Goal: Transaction & Acquisition: Purchase product/service

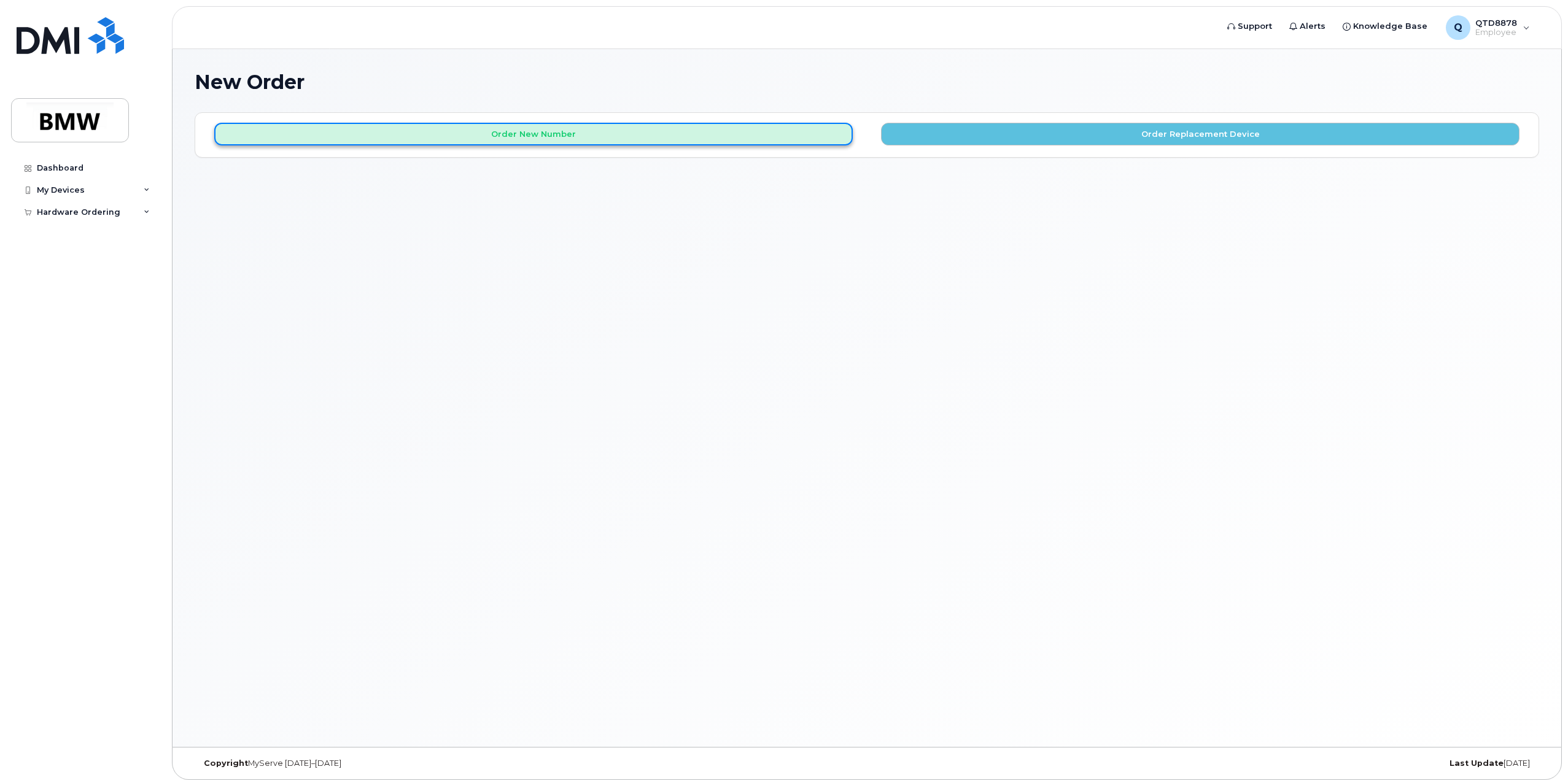
click at [524, 140] on button "Order New Number" at bounding box center [533, 134] width 639 height 23
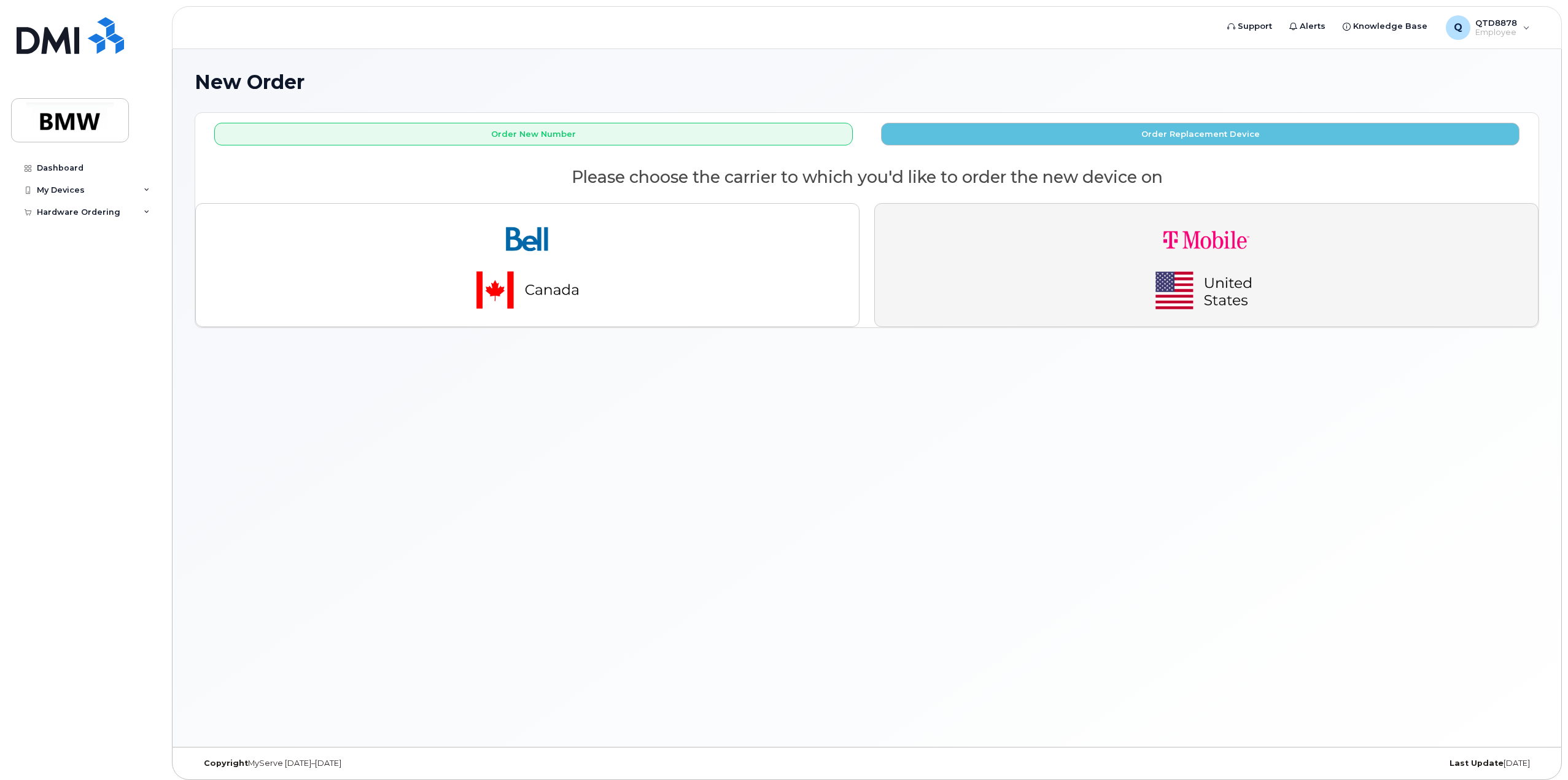
click at [1120, 235] on button "button" at bounding box center [1206, 265] width 664 height 124
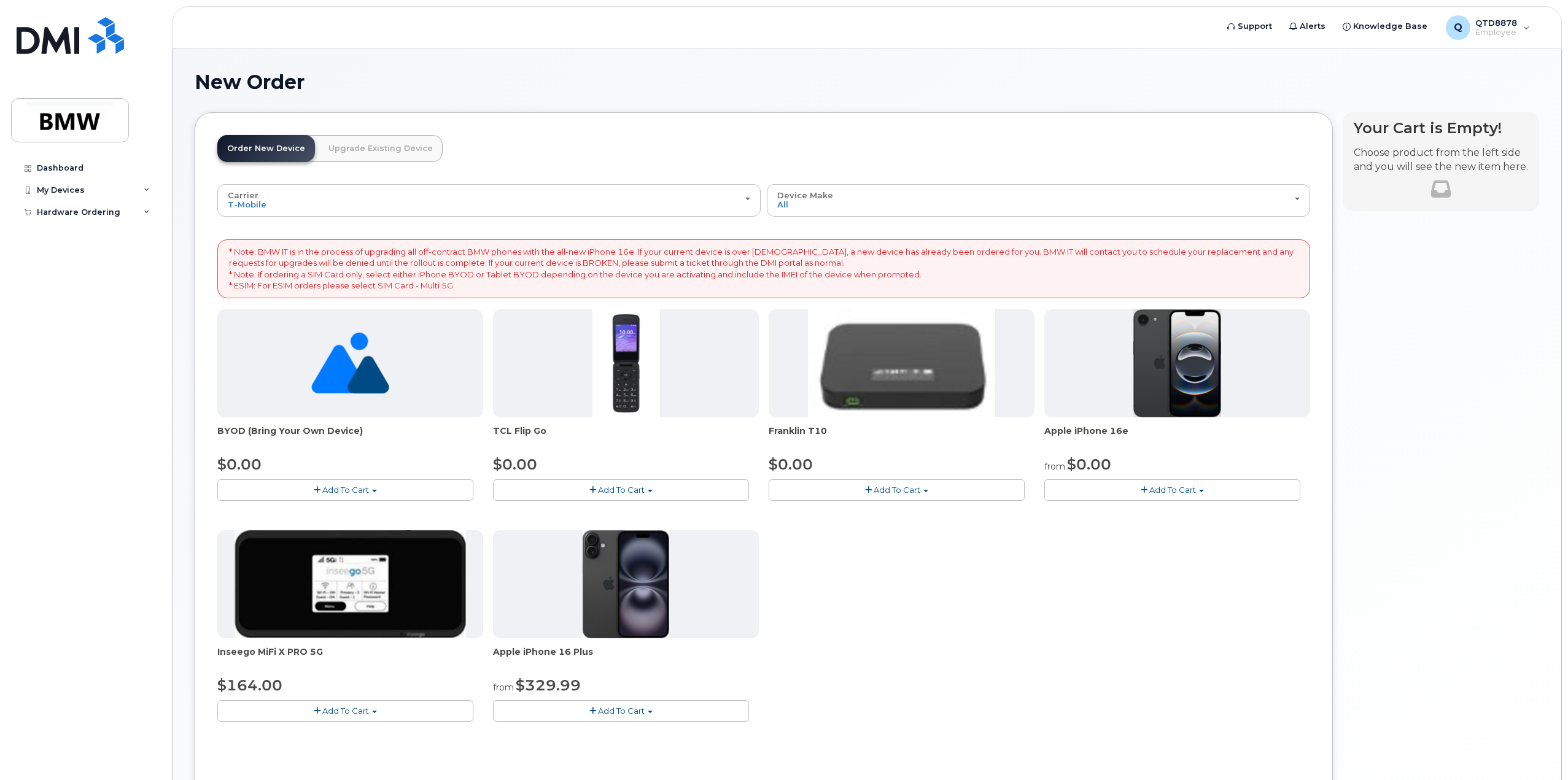
click at [1170, 490] on span "Add To Cart" at bounding box center [1173, 490] width 47 height 10
click at [1143, 510] on link "$0.00 - 30 Month Activation (128GB)" at bounding box center [1136, 512] width 177 height 15
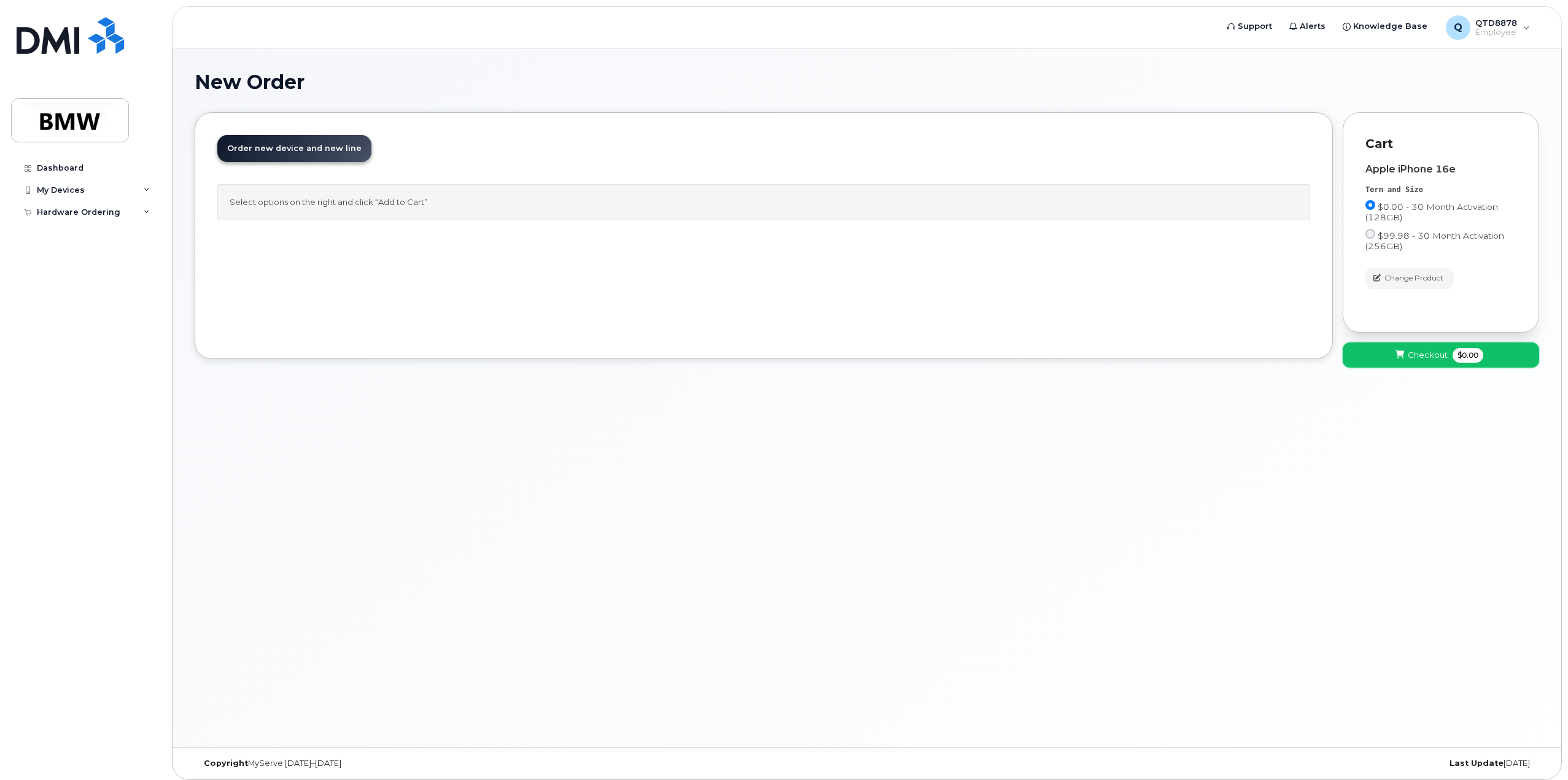
click at [1462, 355] on span "$0.00" at bounding box center [1468, 355] width 31 height 15
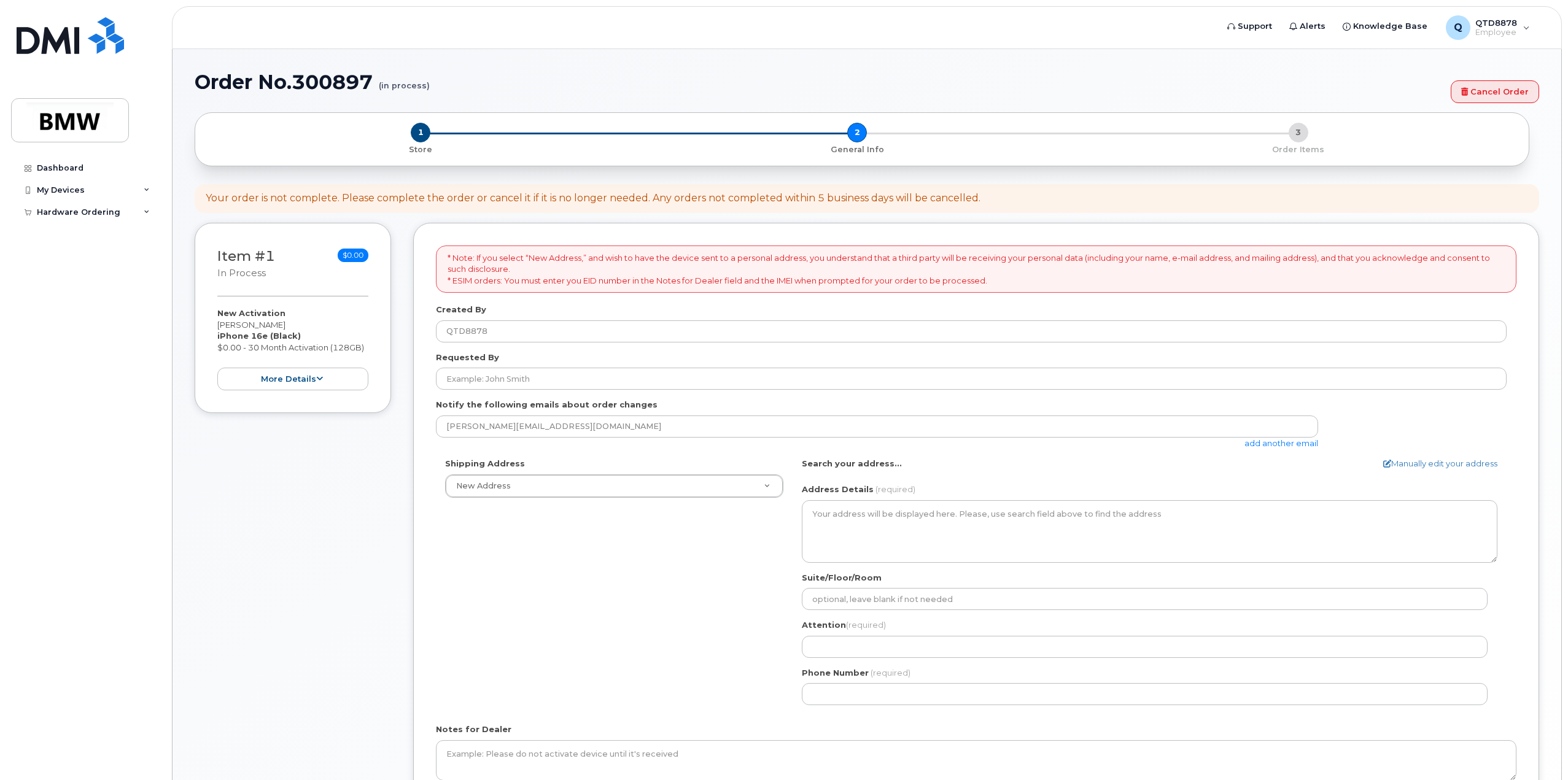
select select
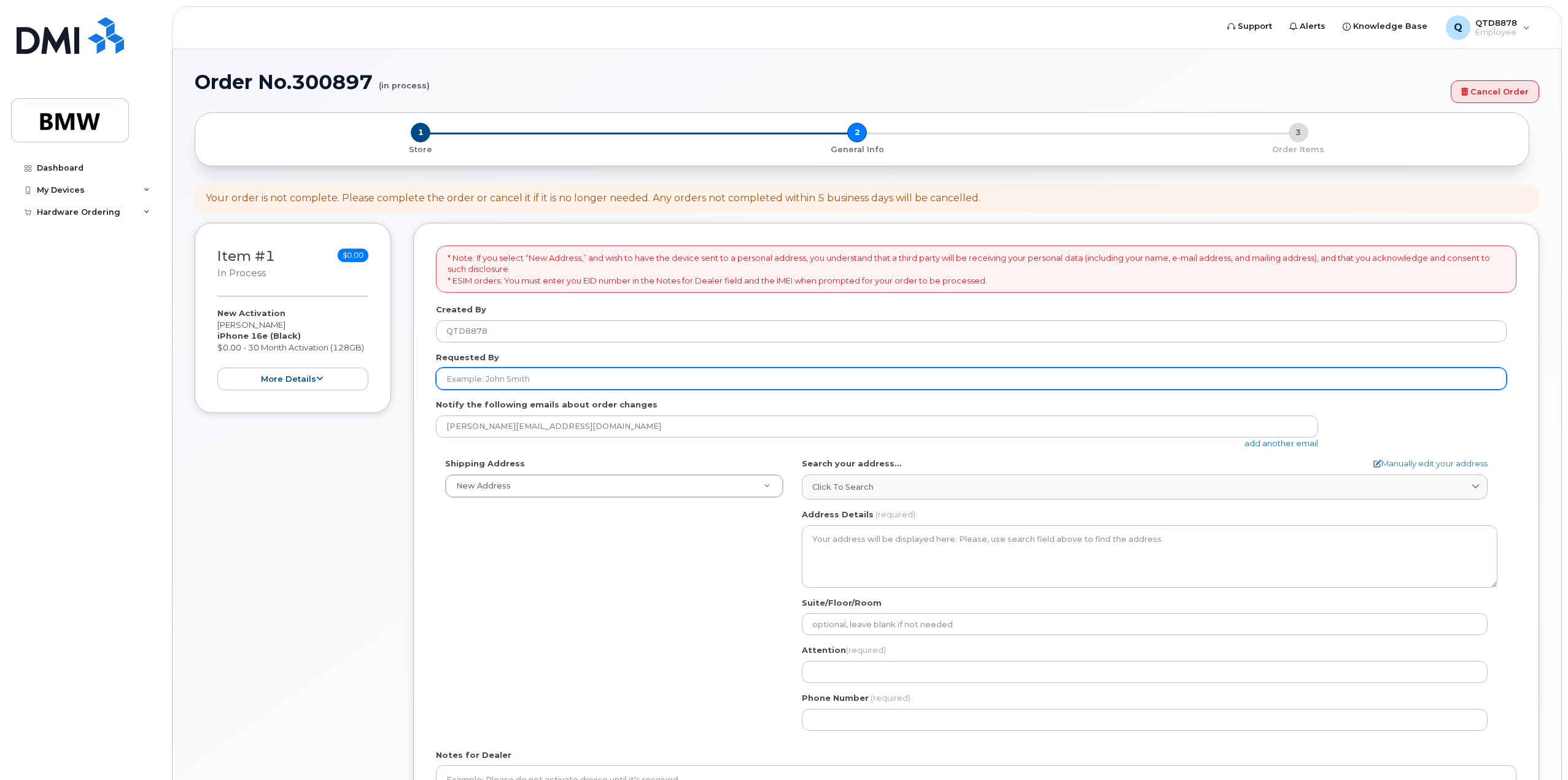
click at [556, 375] on input "Requested By" at bounding box center [971, 378] width 1071 height 22
type input "Stephen England"
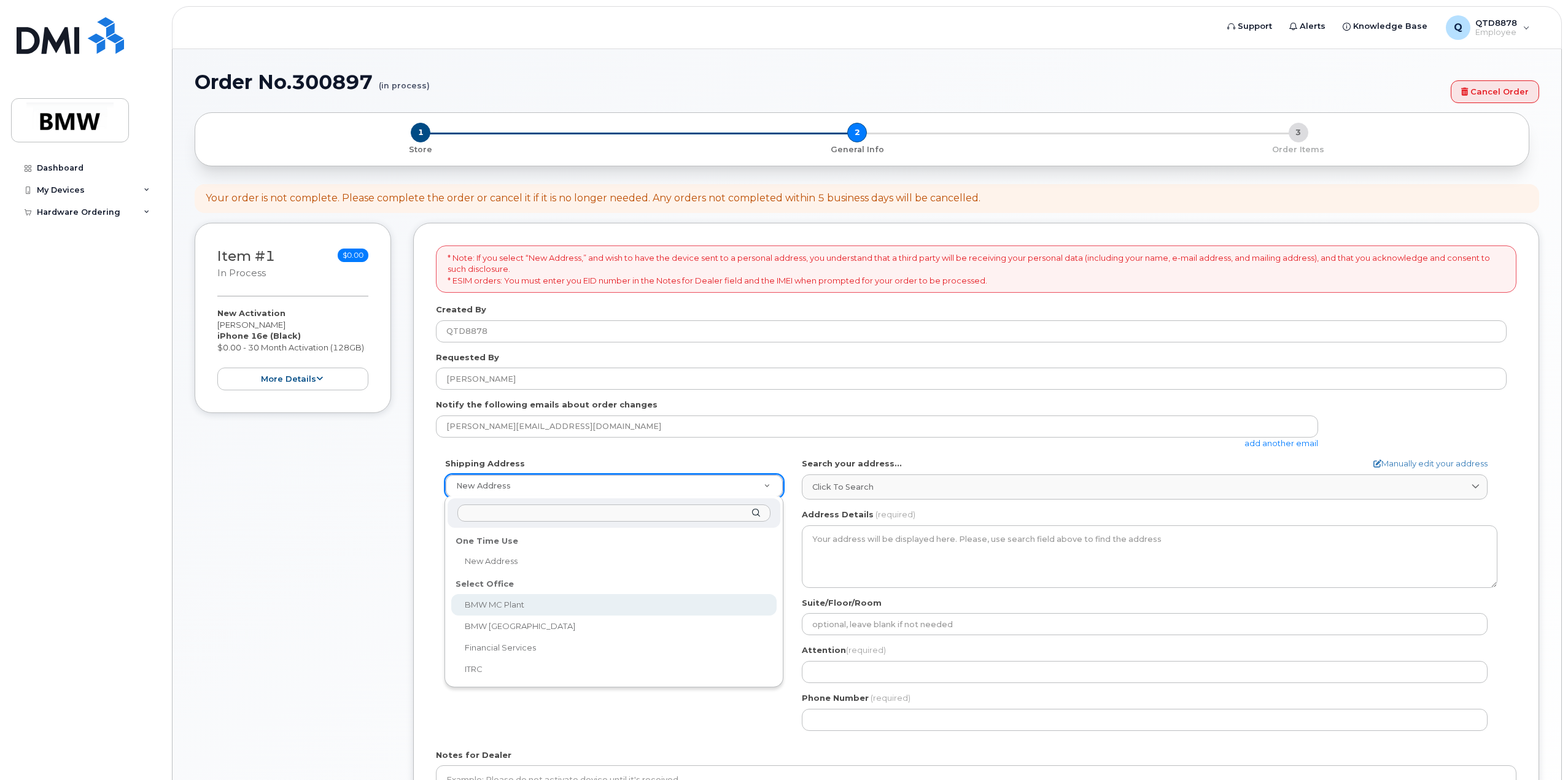
select select
type textarea "1400 Highway 101 S GREER SC 29651-6731 UNITED STATES Greer South Carolina 29651…"
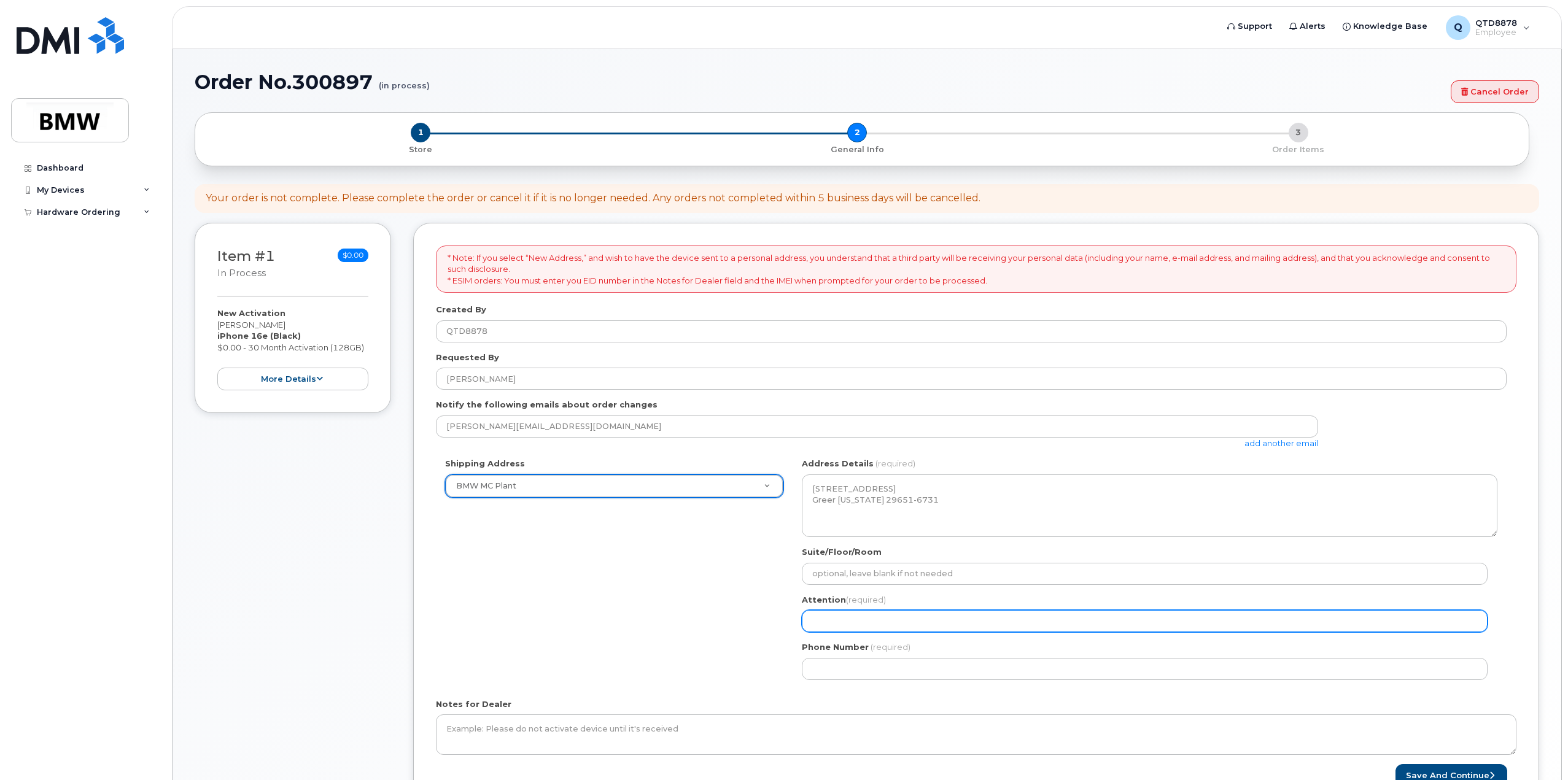
click at [874, 625] on input "Attention (required)" at bounding box center [1145, 621] width 686 height 22
select select
type input "S"
select select
type input "St"
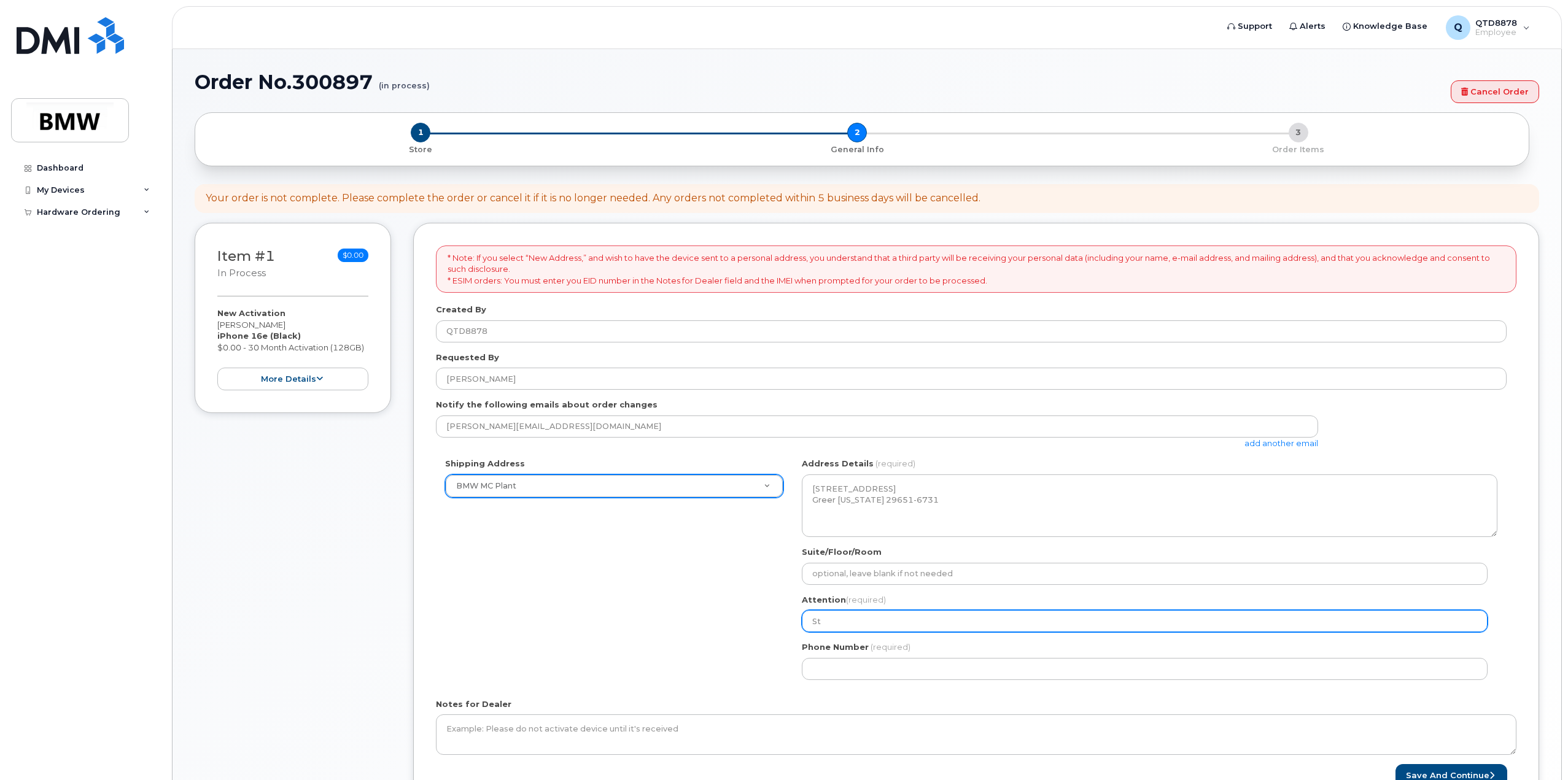
select select
type input "Ste"
select select
type input "Step"
select select
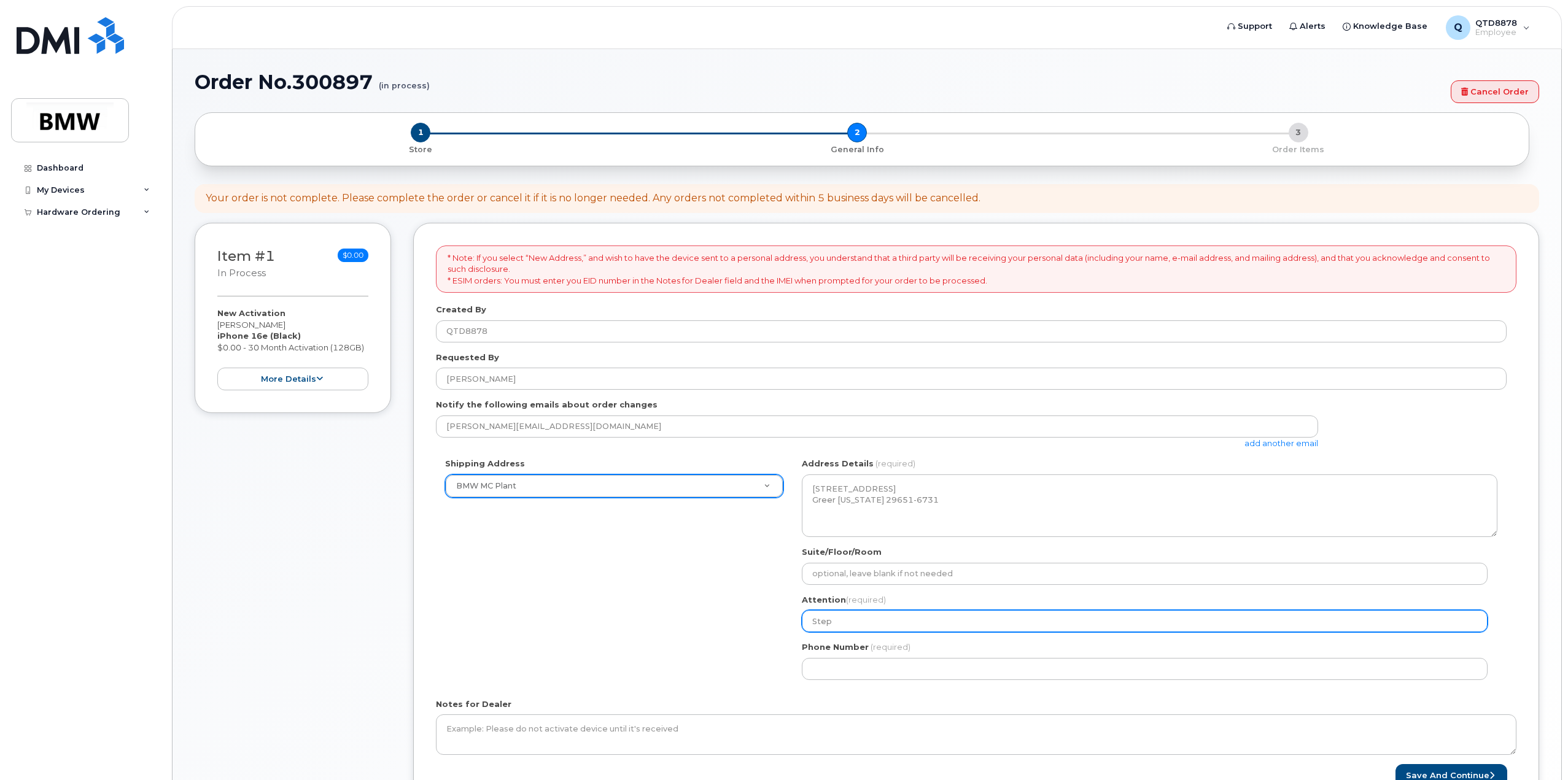
type input "Steph"
select select
type input "Stephe"
select select
type input "Stephen"
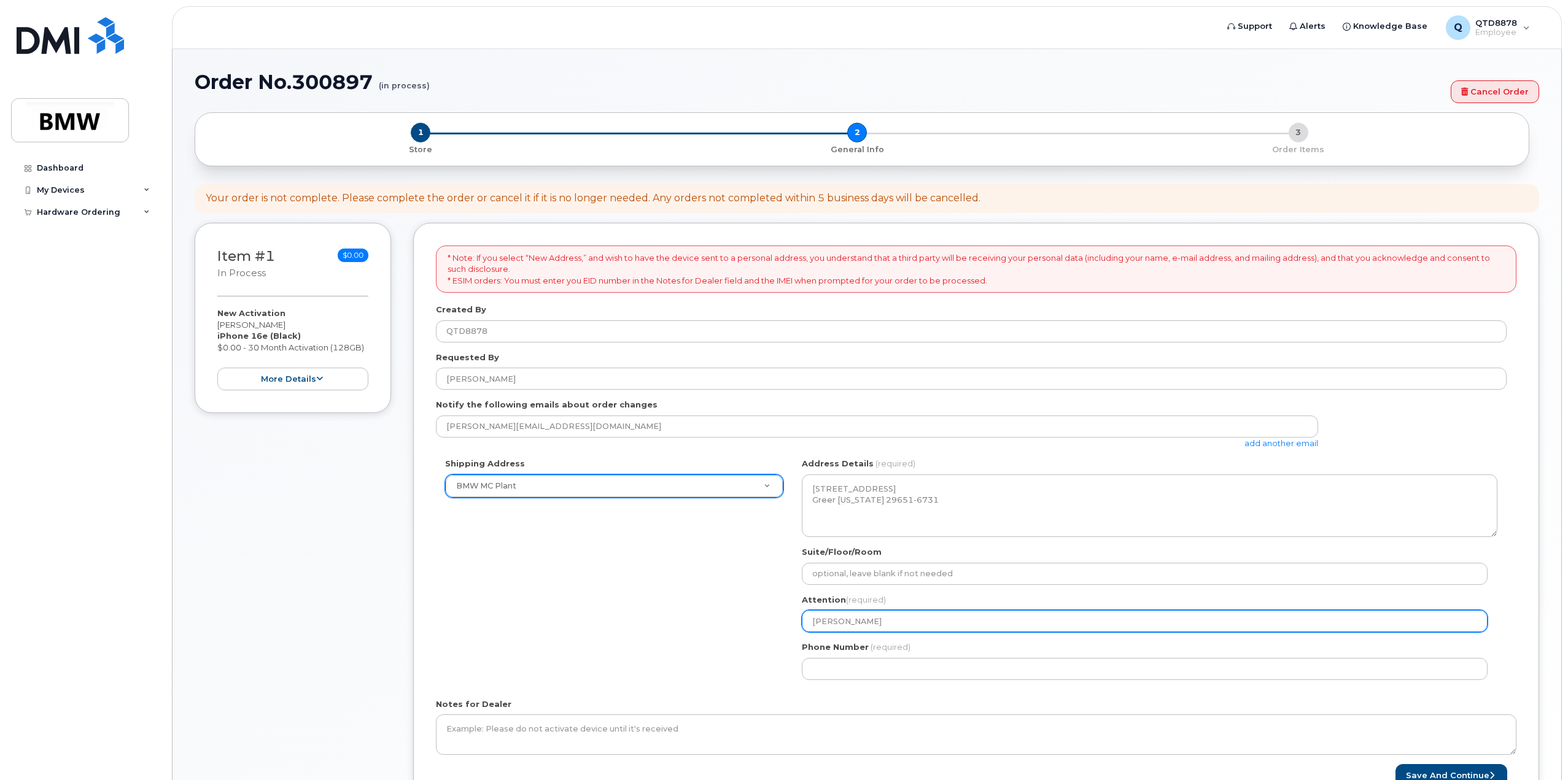
select select
type input "Stephen E"
select select
type input "Stephen En"
select select
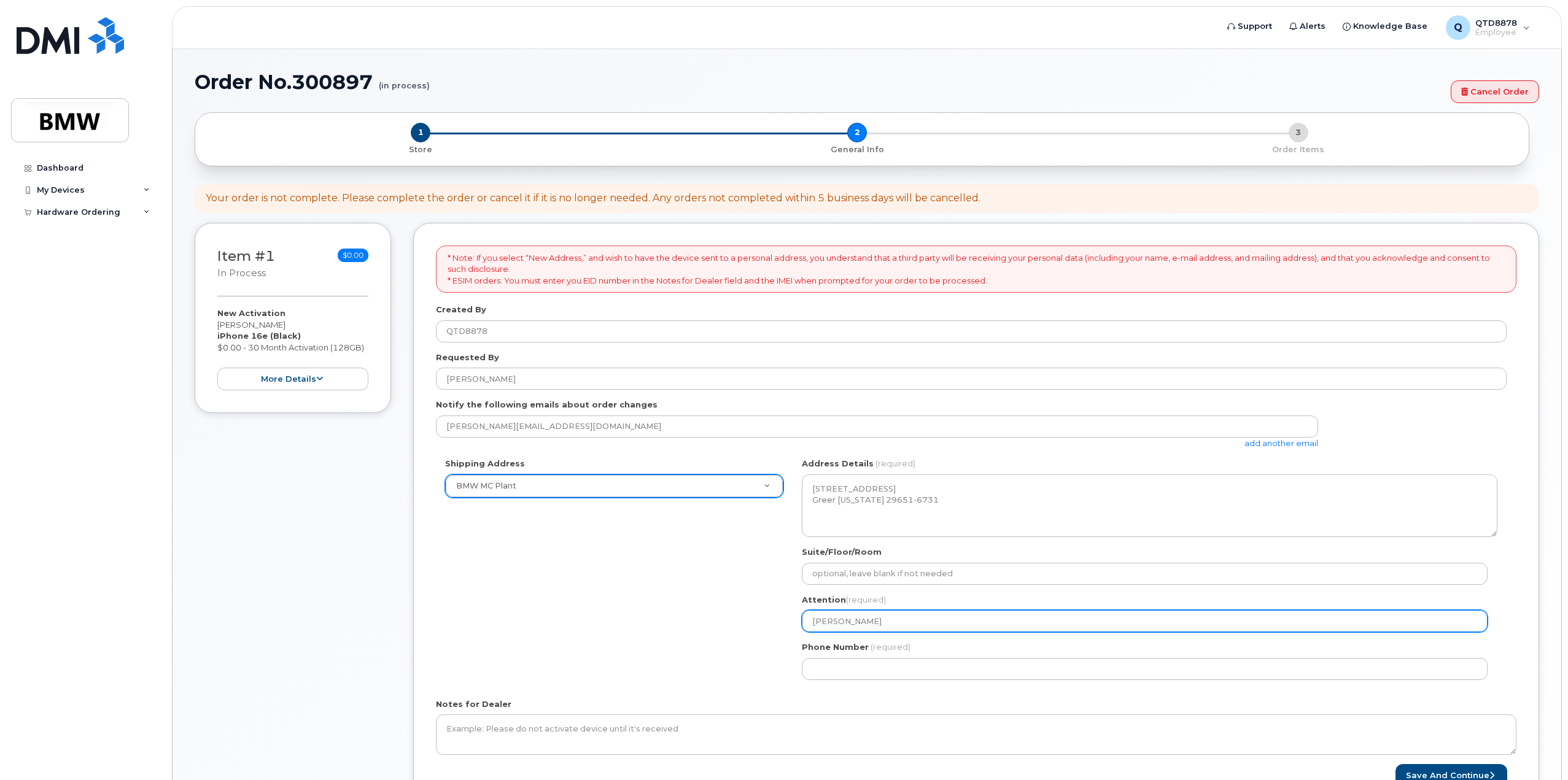
type input "Stephen Eng"
select select
type input "Stephen Engl"
select select
type input "Stephen Engla"
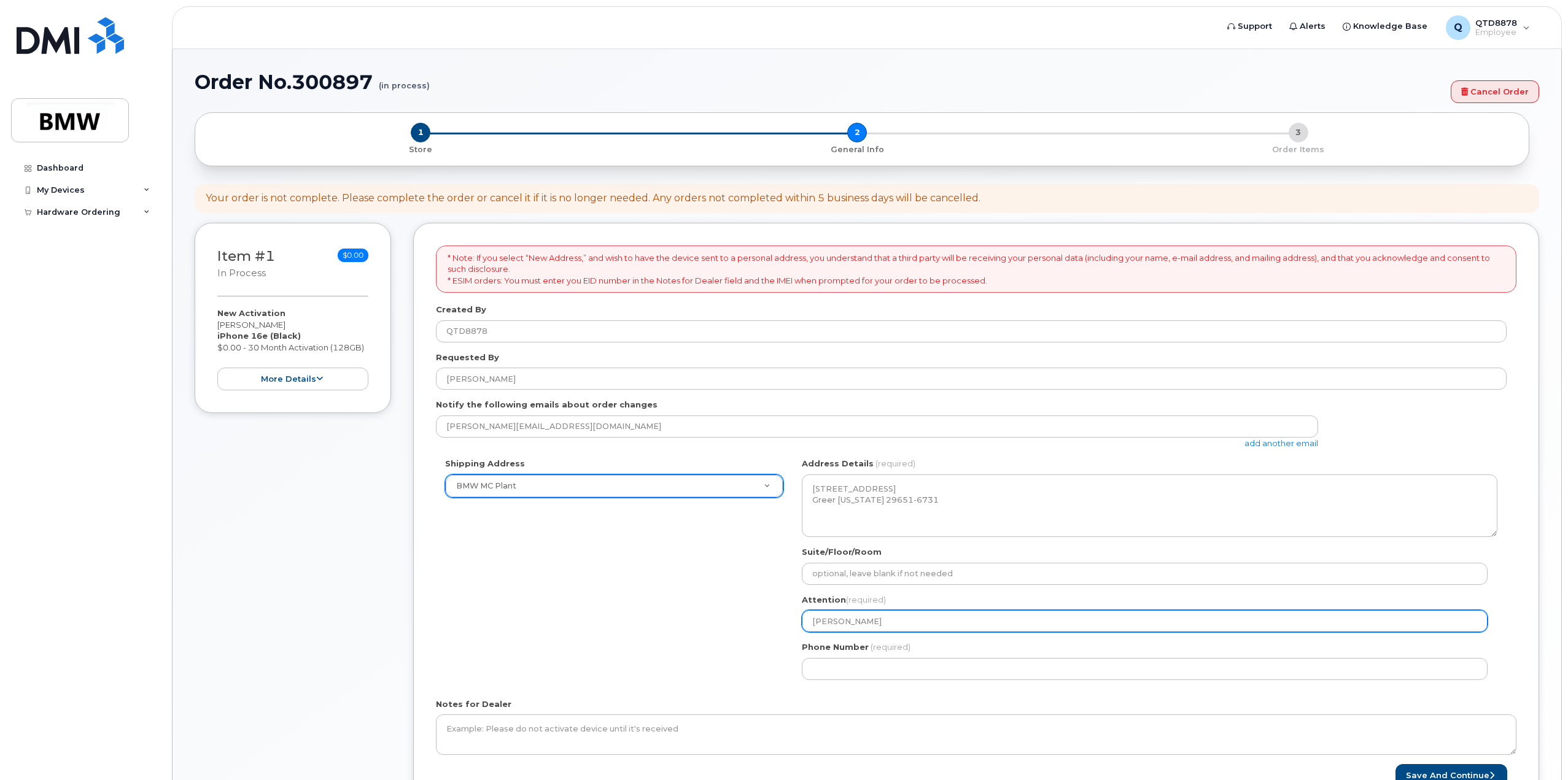
select select
type input "Stephen Englan"
select select
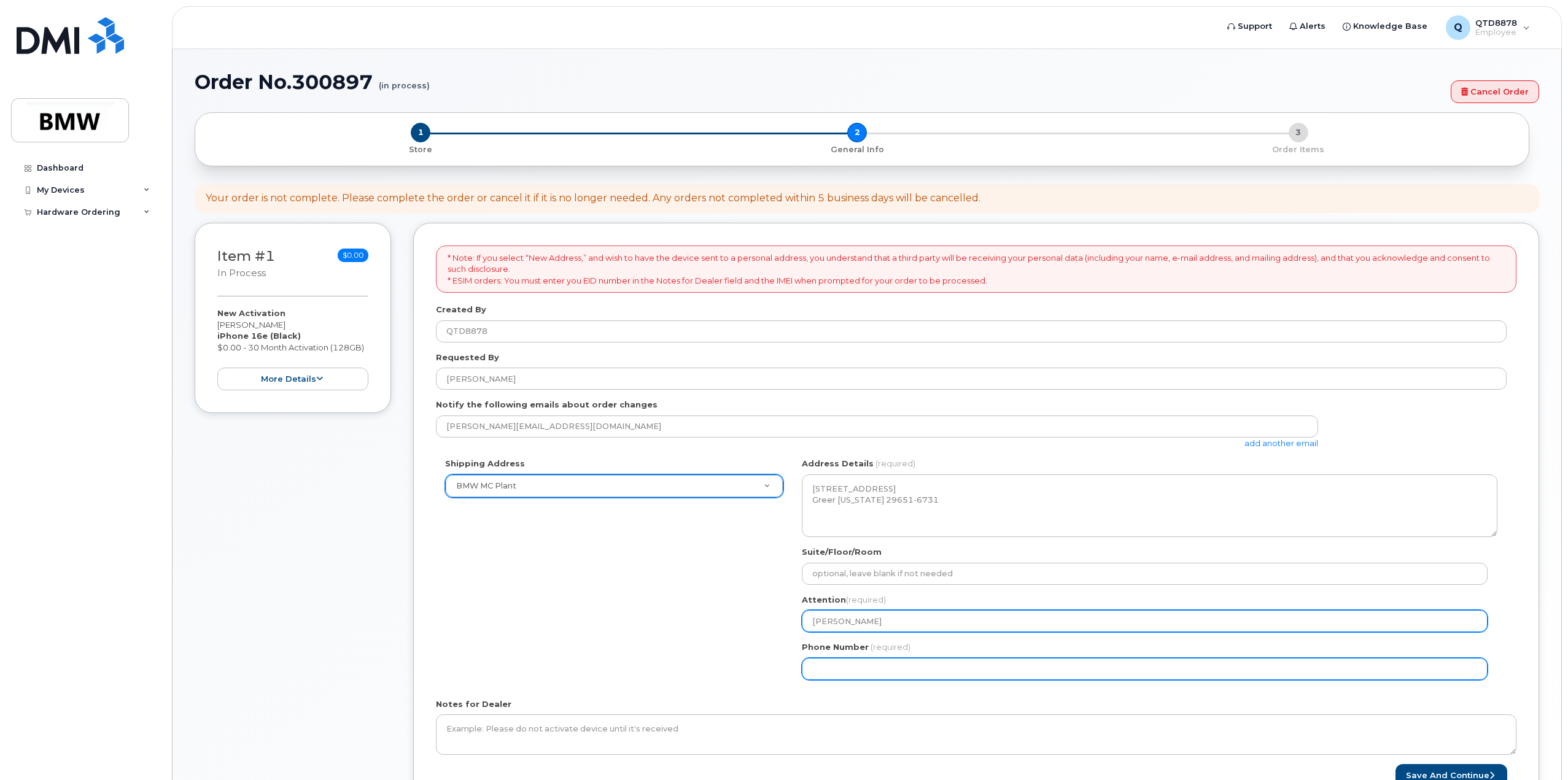
type input "[PERSON_NAME]"
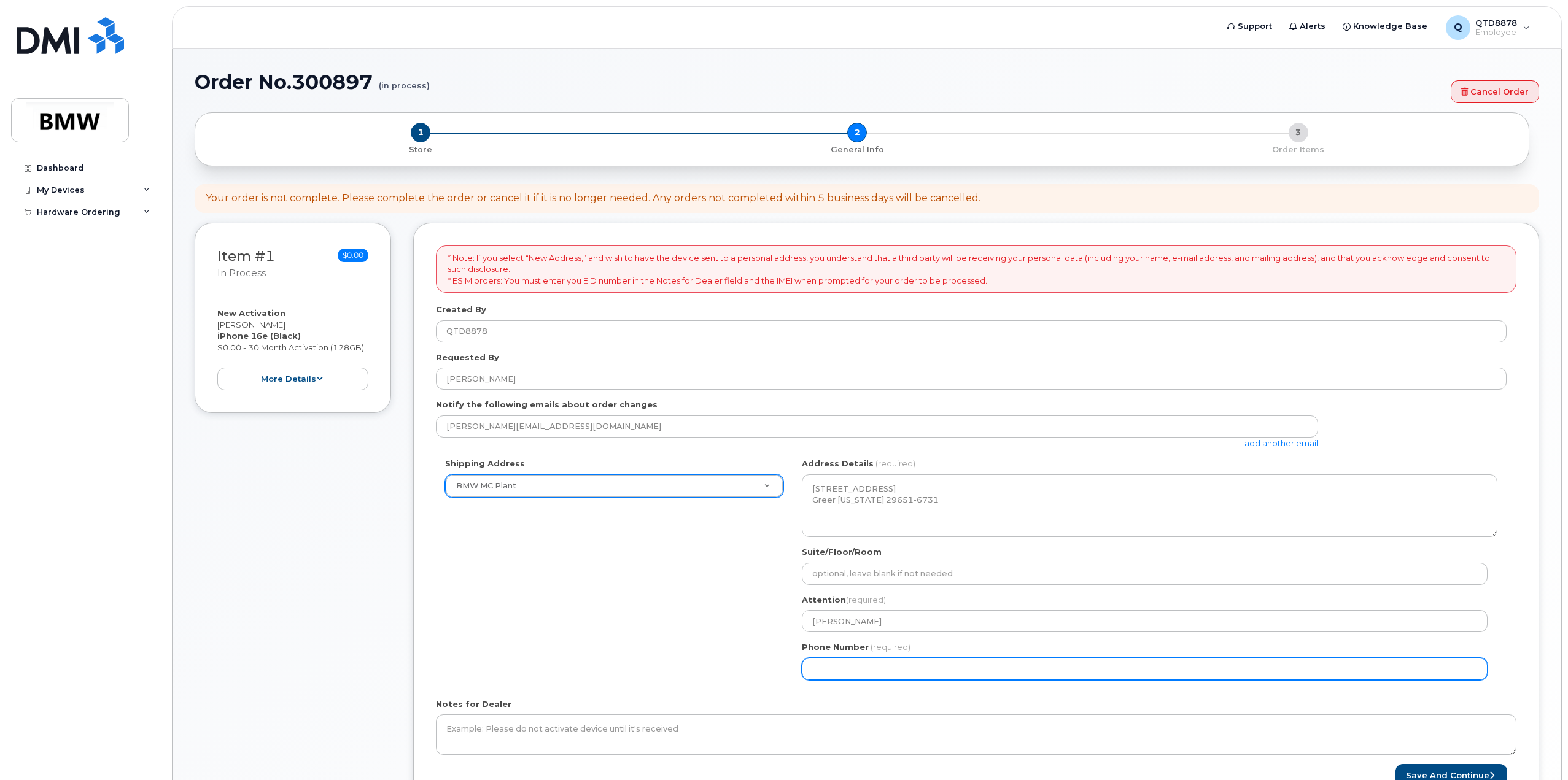
click at [909, 664] on input "Phone Number" at bounding box center [1145, 668] width 686 height 22
select select
type input "864907"
type input "864"
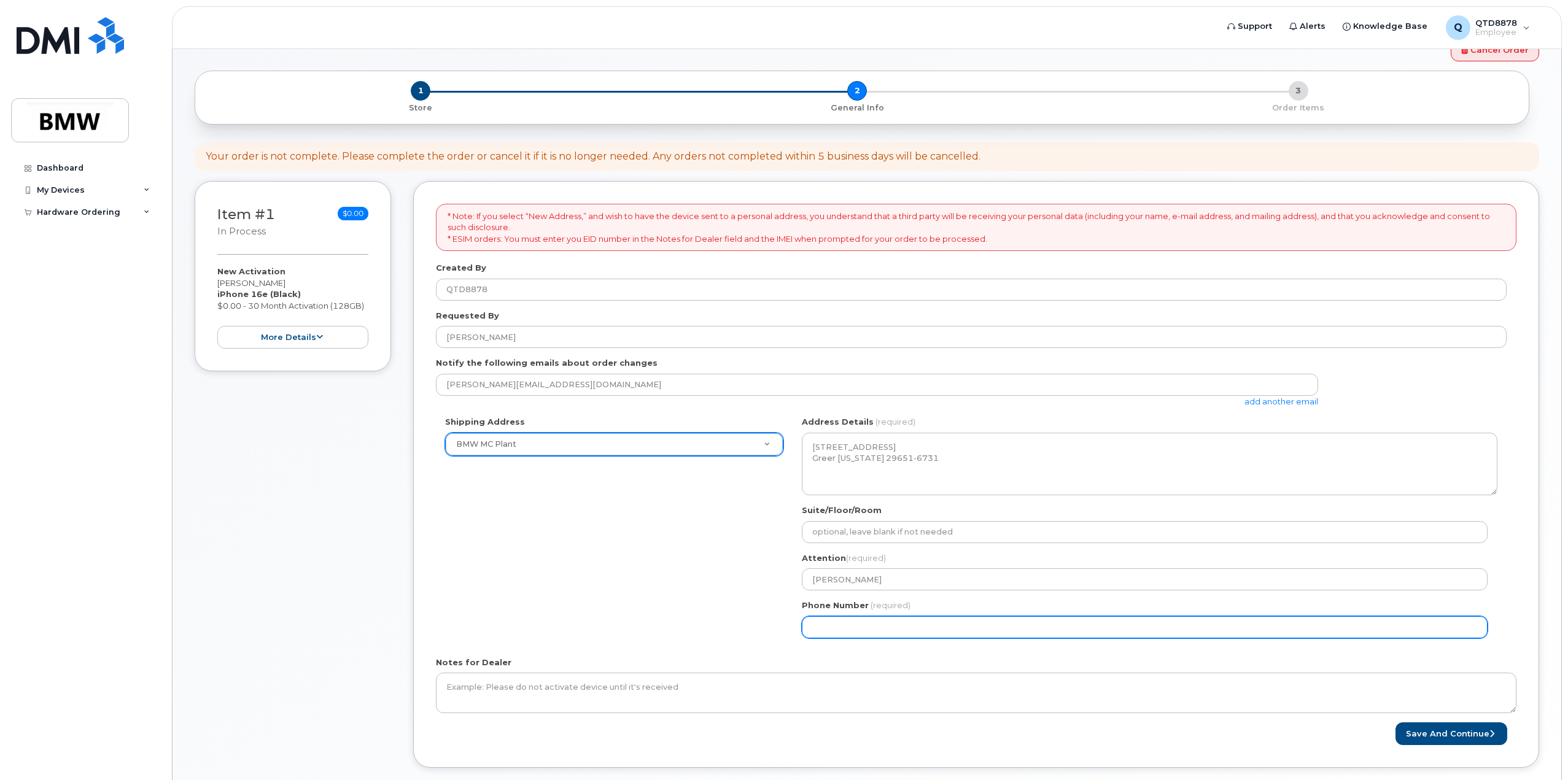
scroll to position [61, 0]
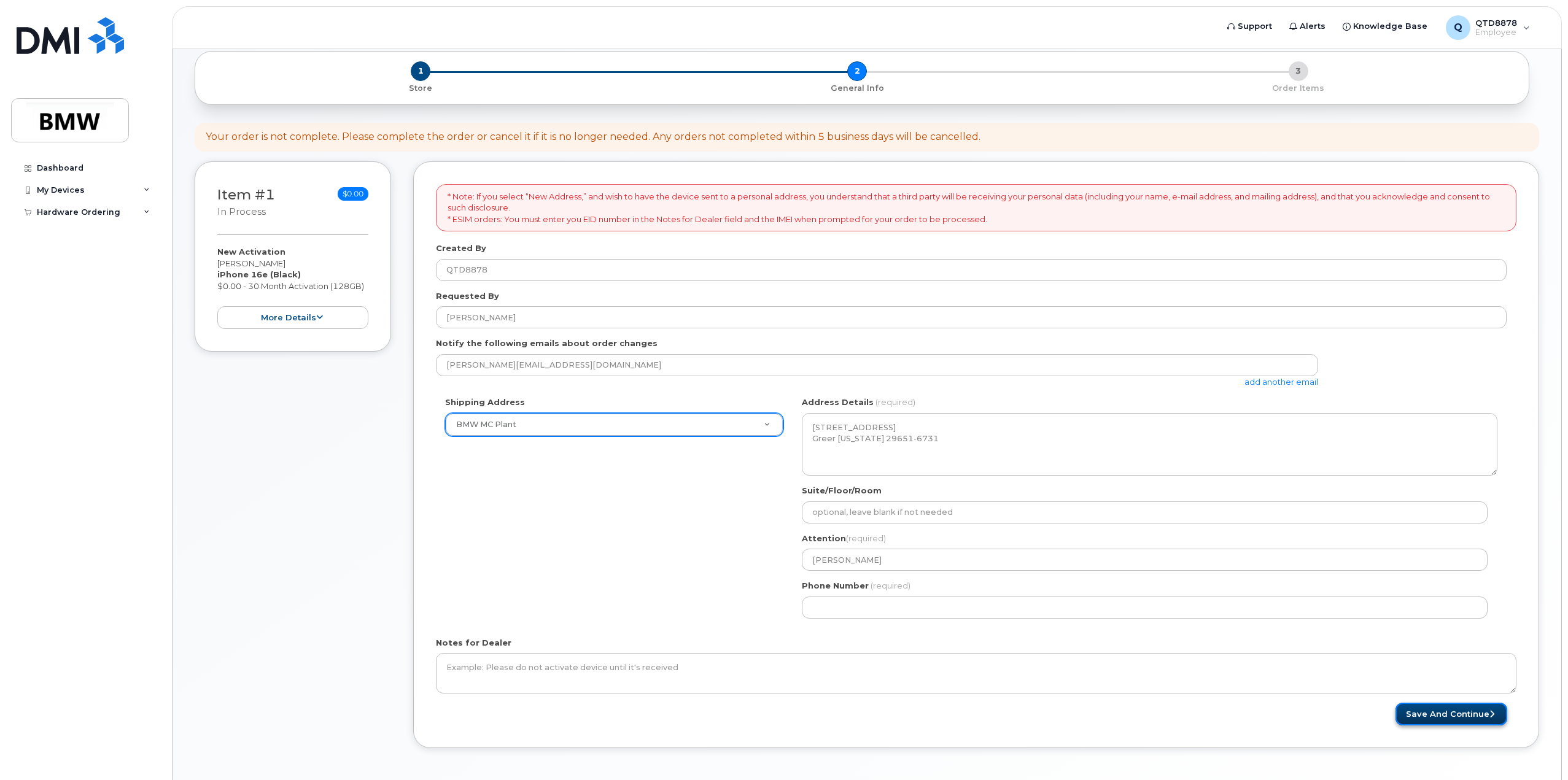
click at [1460, 708] on button "Save and Continue" at bounding box center [1451, 714] width 112 height 23
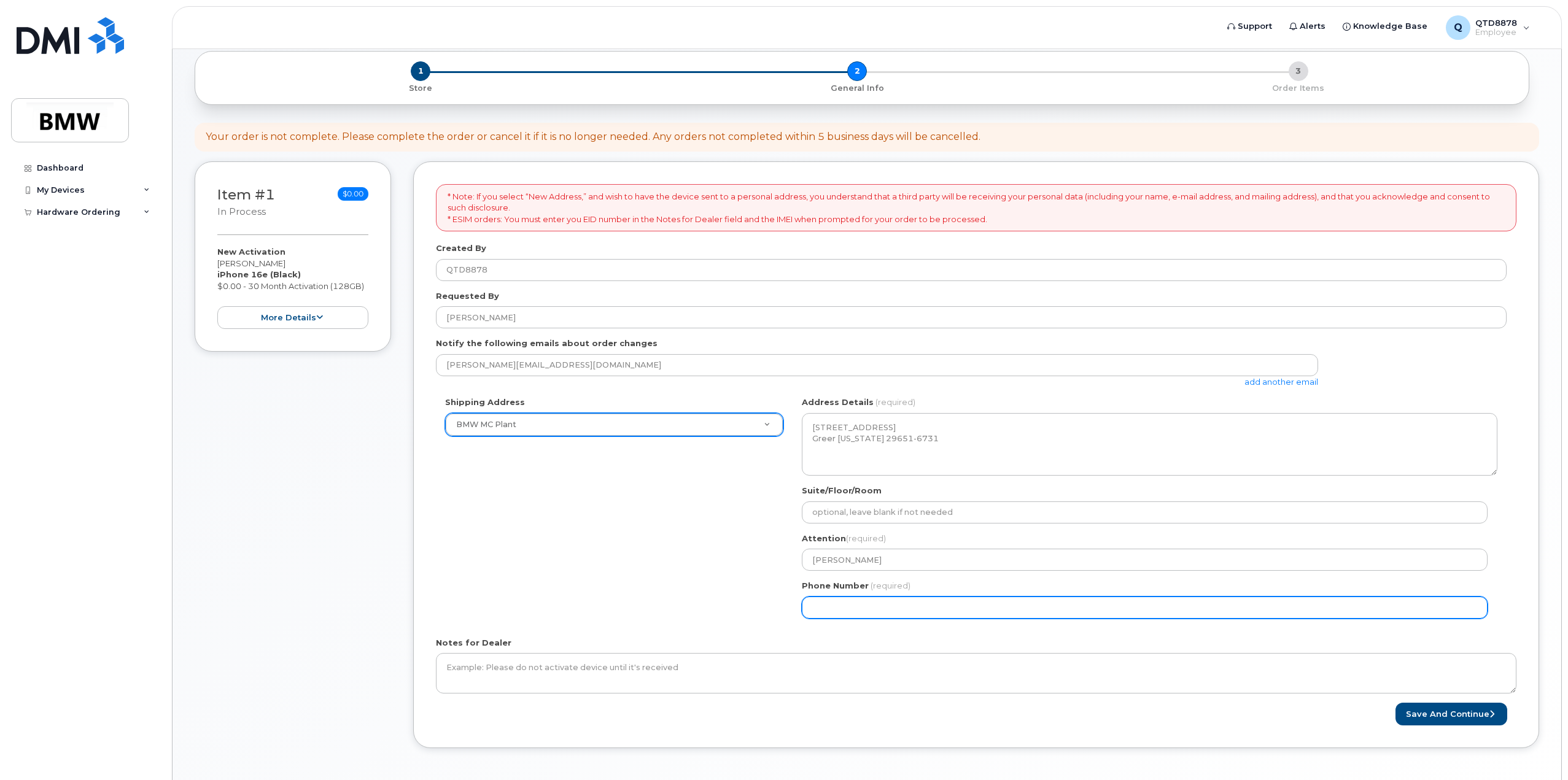
click at [852, 603] on input "Phone Number" at bounding box center [1145, 607] width 686 height 22
click at [832, 608] on input "Phone Number" at bounding box center [1145, 607] width 686 height 22
select select
type input "8649079577"
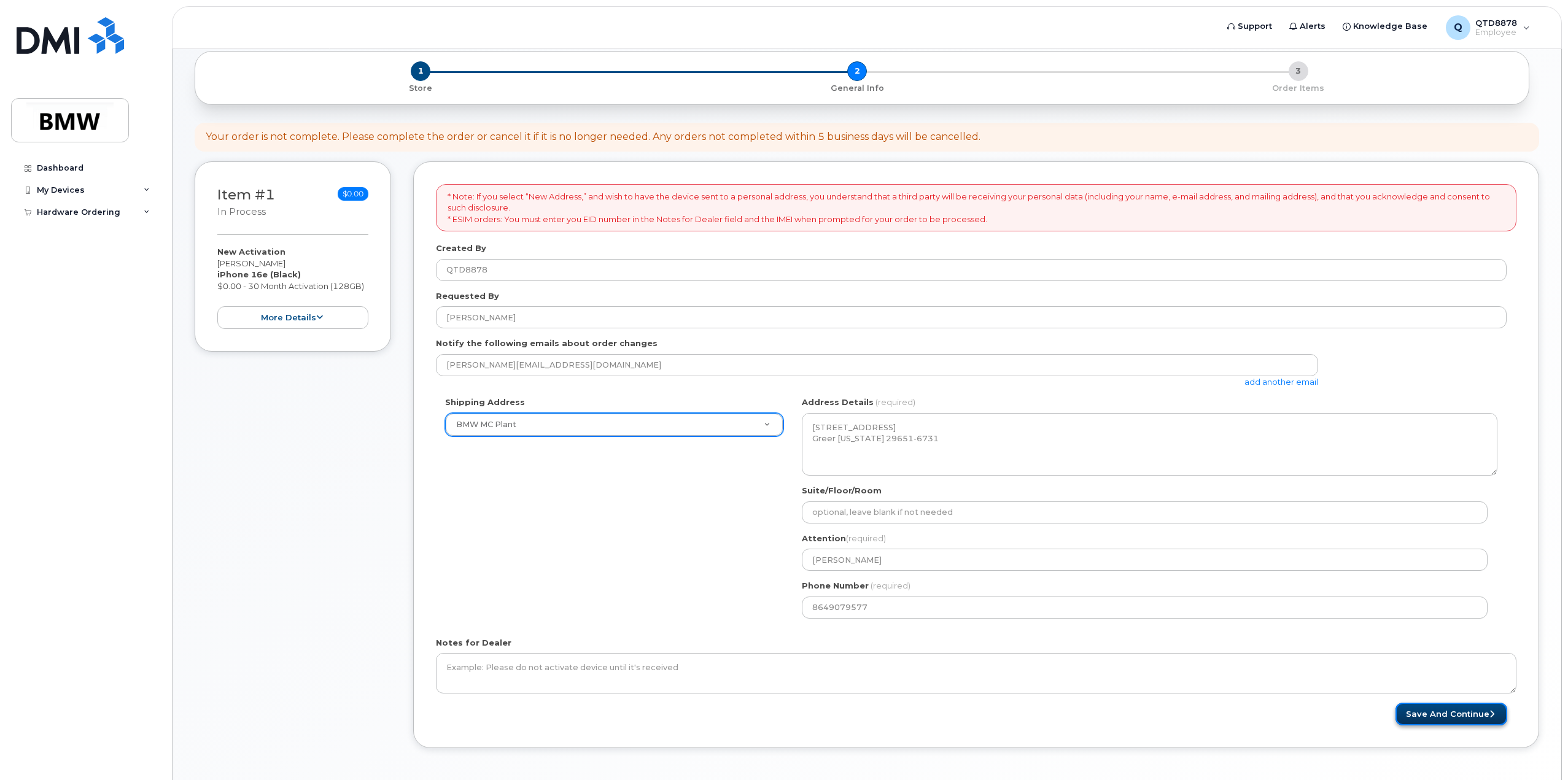
click at [1468, 715] on button "Save and Continue" at bounding box center [1451, 714] width 112 height 23
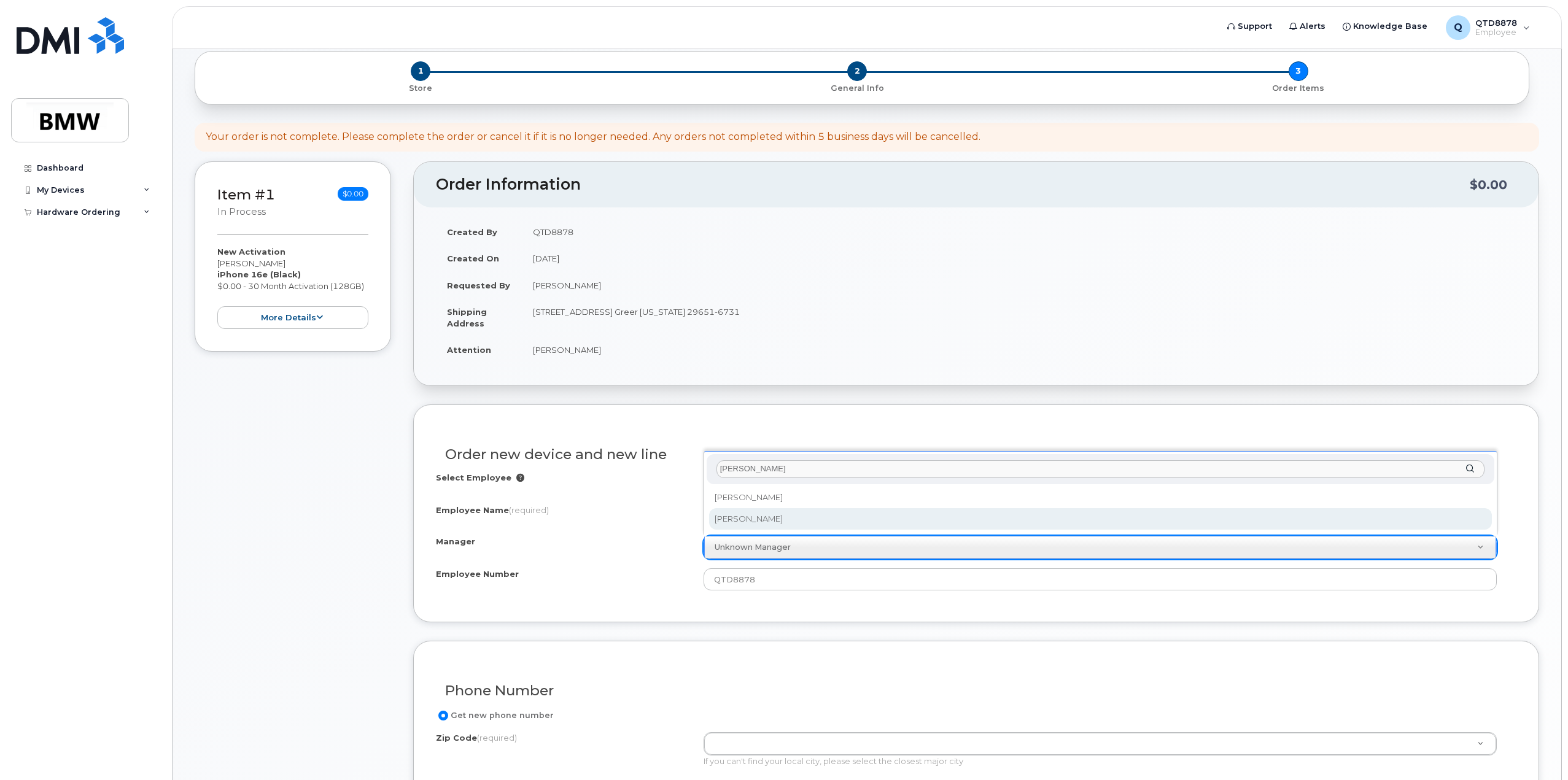
type input "johnn"
select select "1895492"
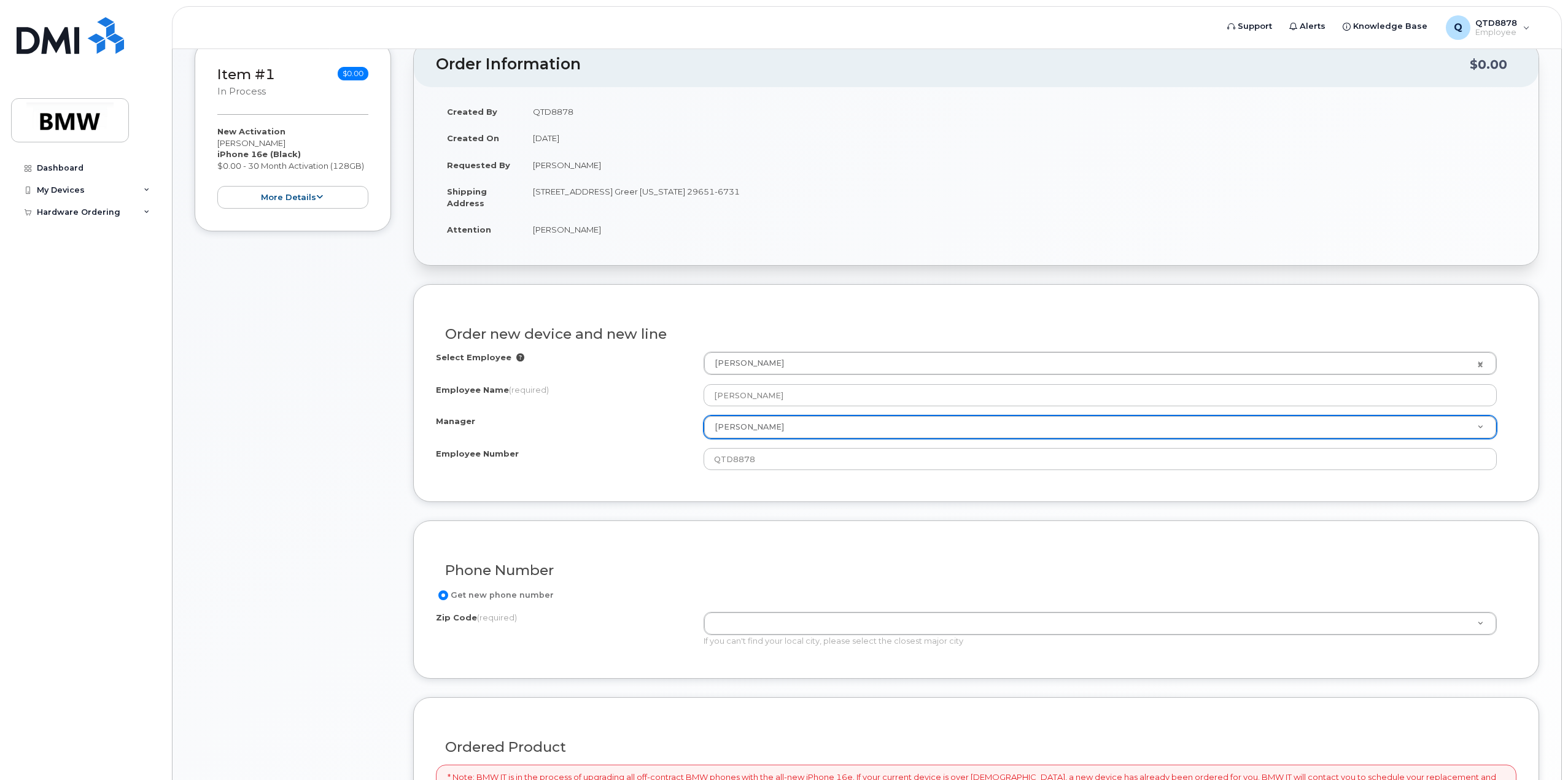
scroll to position [184, 0]
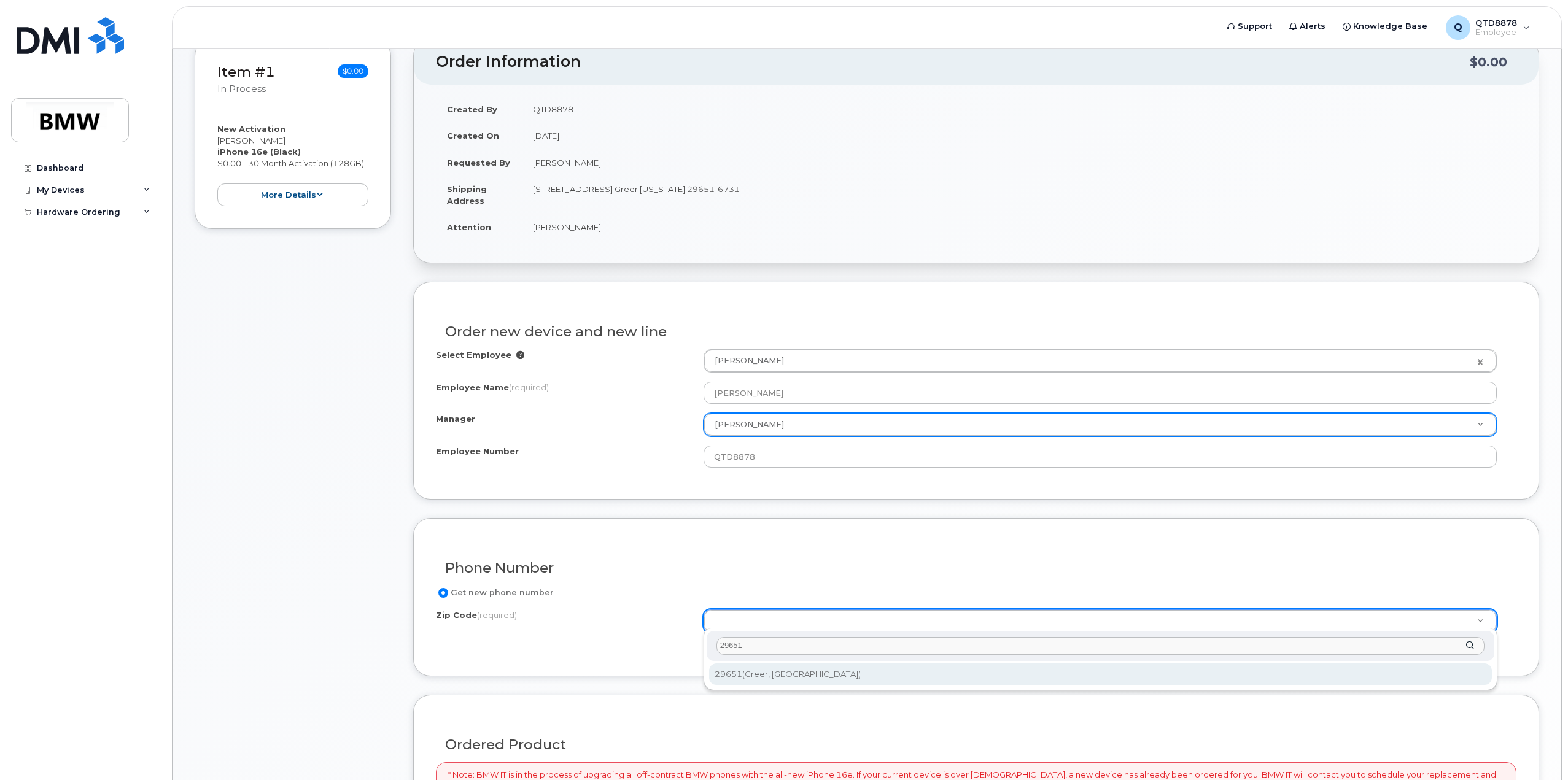
type input "29651"
type input "29651 (Greer, SC)"
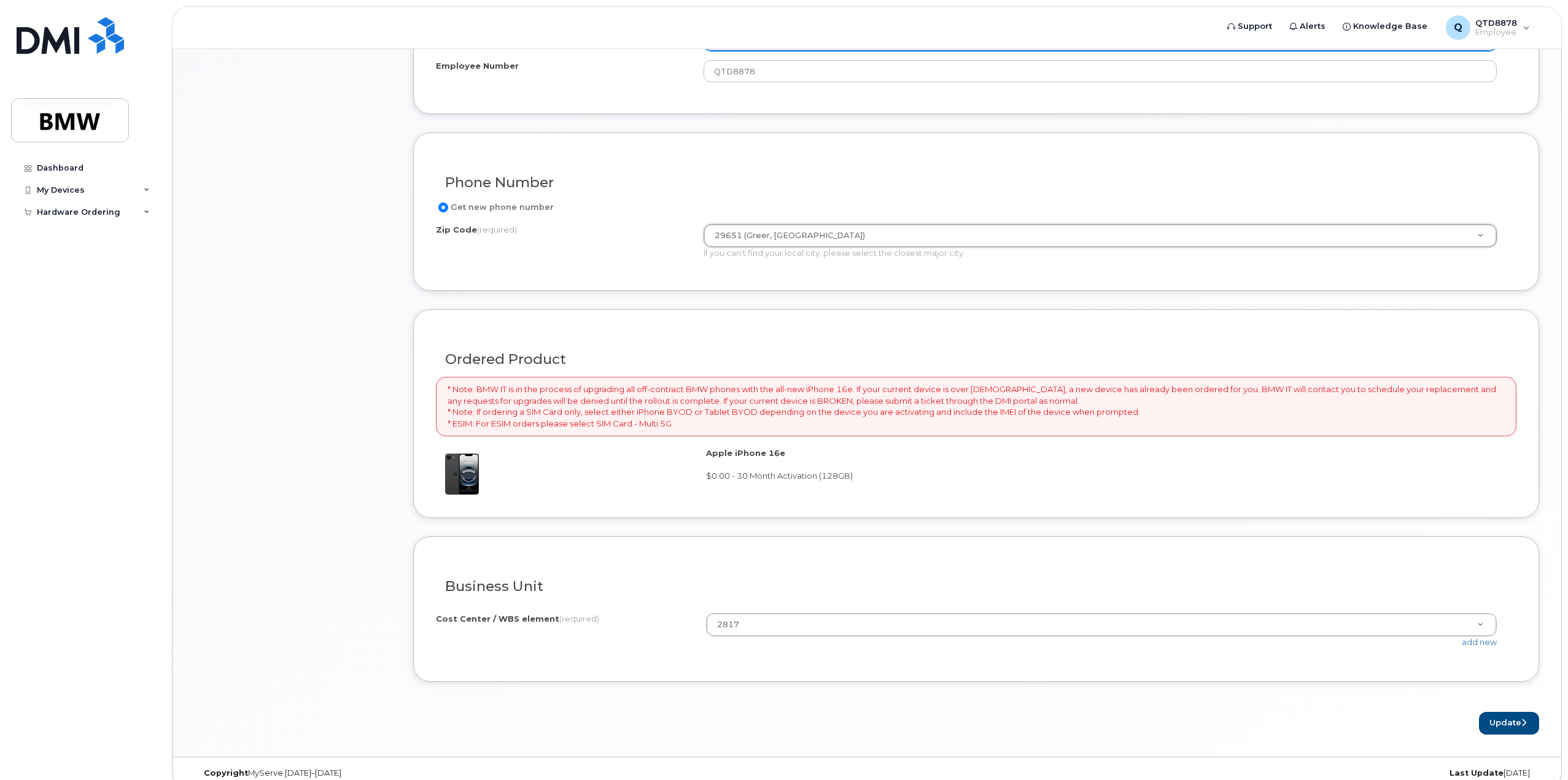
scroll to position [578, 0]
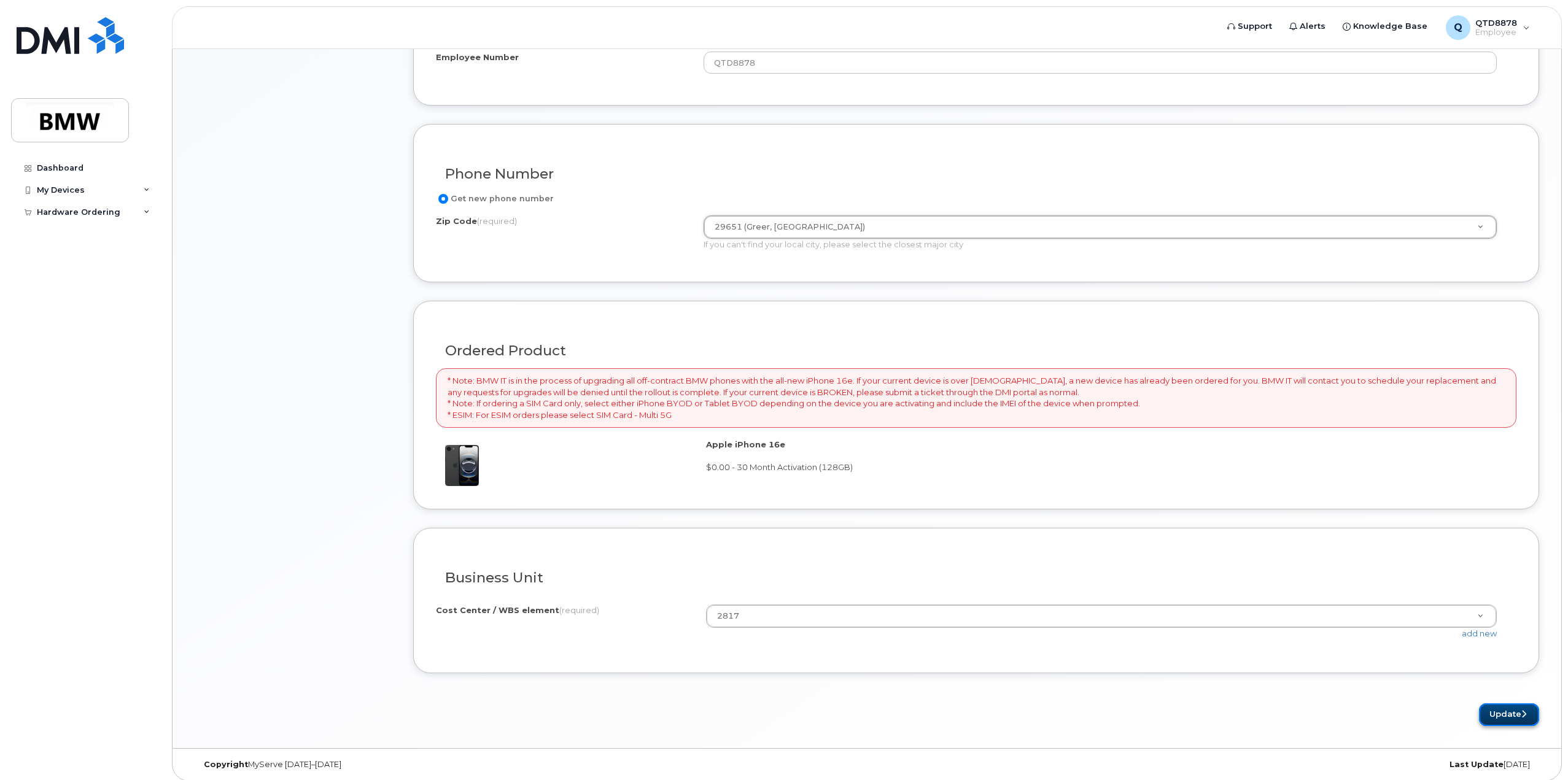
click at [1499, 703] on button "Update" at bounding box center [1509, 714] width 60 height 23
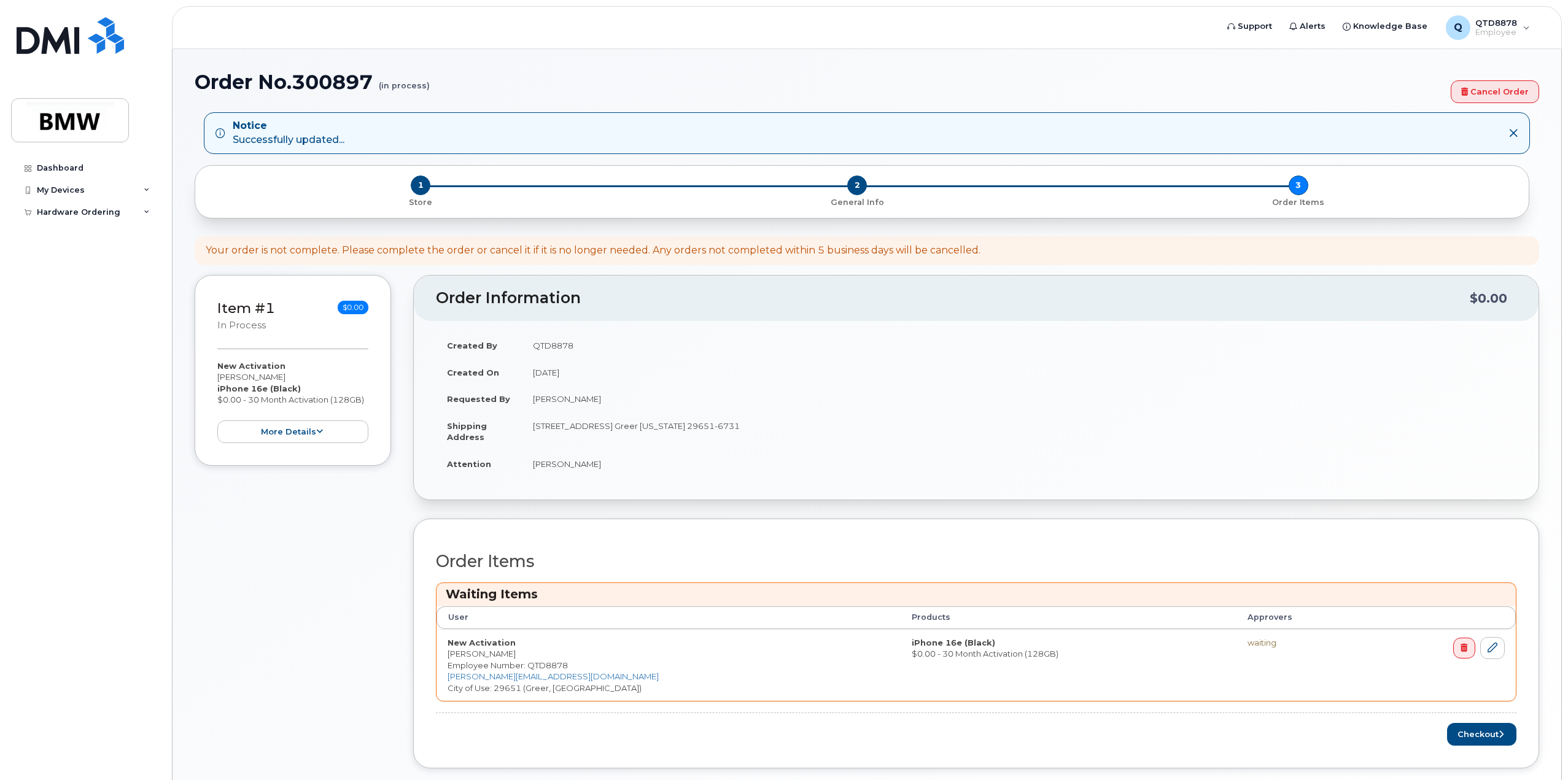
scroll to position [61, 0]
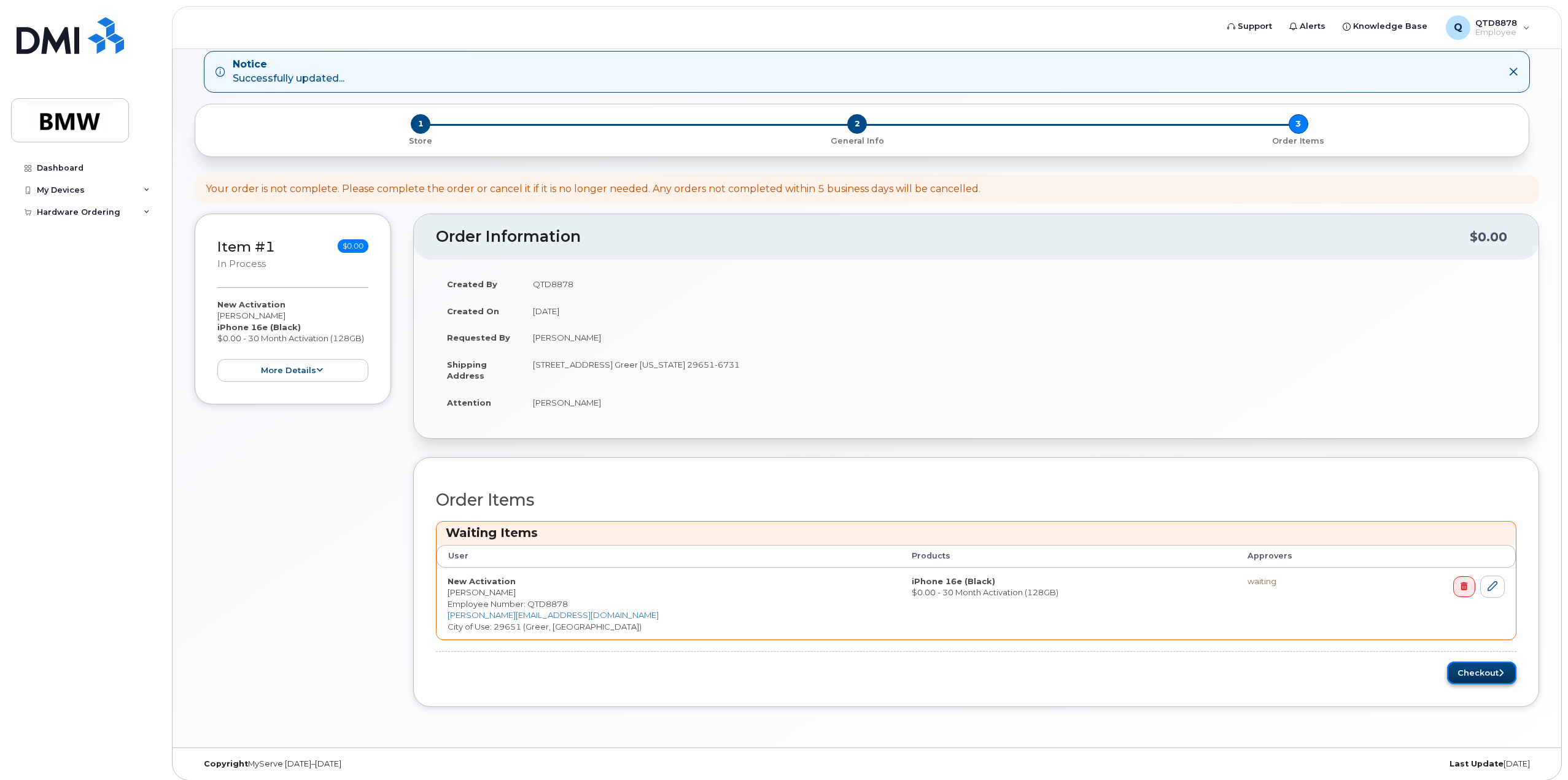
click at [1468, 664] on button "Checkout" at bounding box center [1482, 673] width 69 height 23
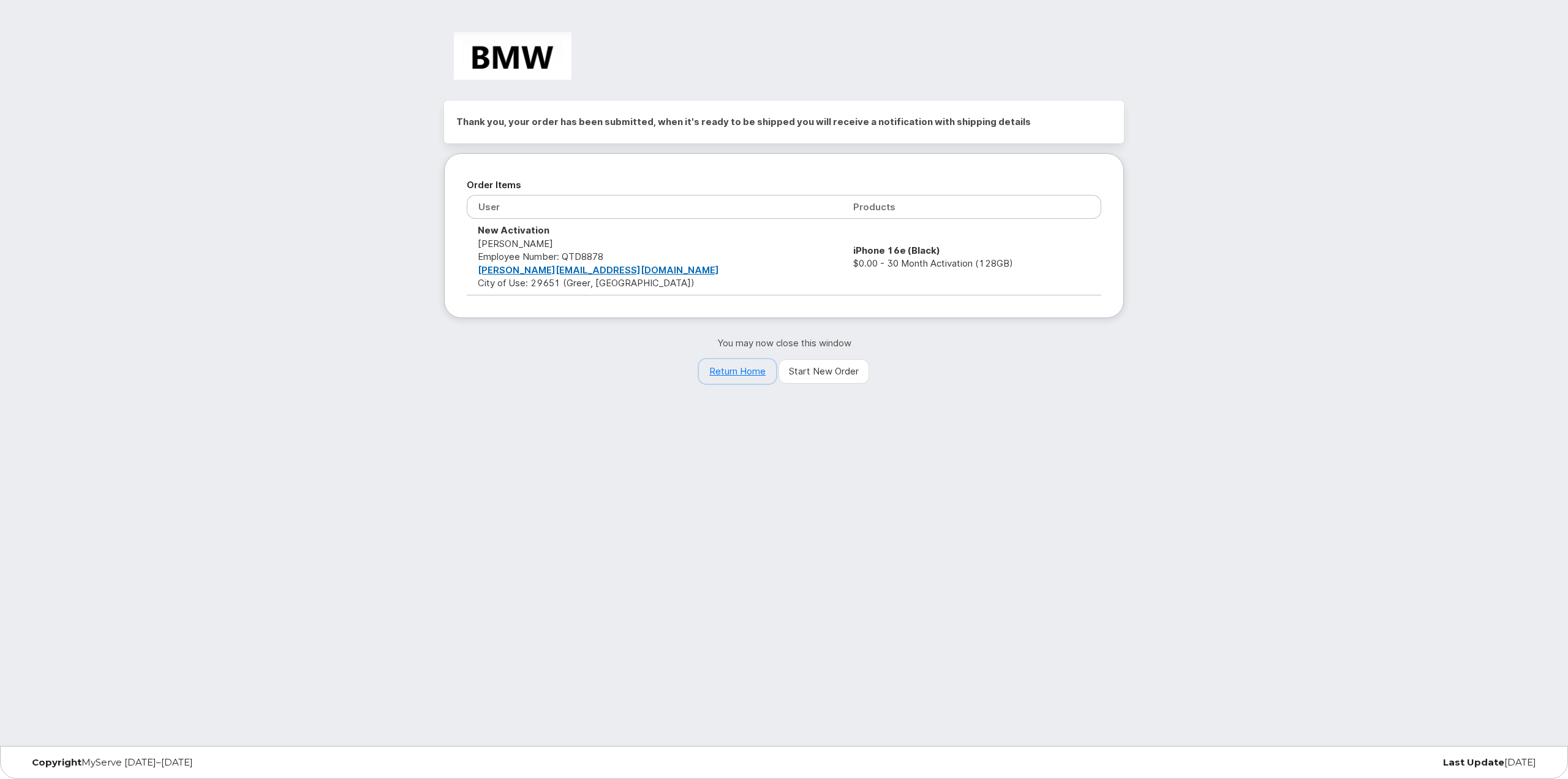
click at [721, 364] on link "Return Home" at bounding box center [738, 371] width 77 height 25
